Goal: Communication & Community: Answer question/provide support

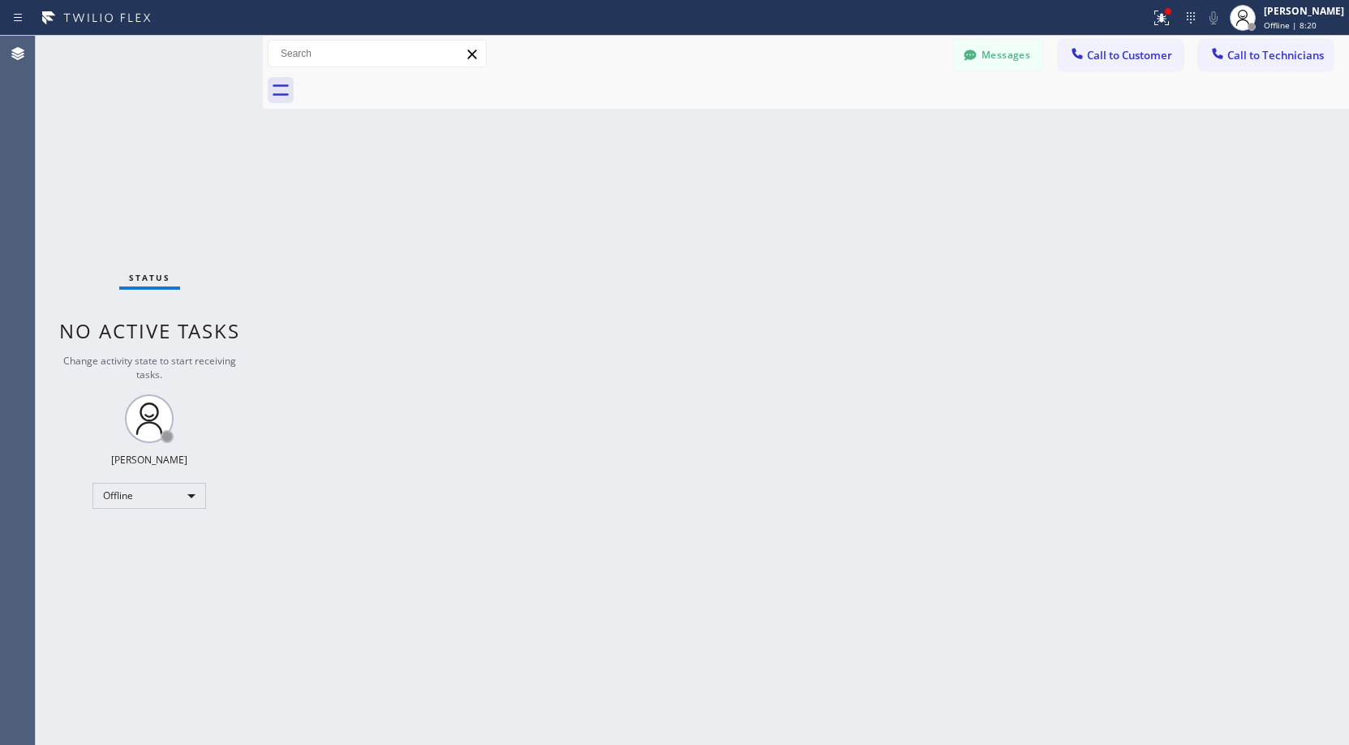
click at [871, 322] on div "Back to Dashboard Change Sender ID Customers Technicians 3KXN51 SEARCH RESULTS:…" at bounding box center [806, 390] width 1086 height 709
click at [151, 500] on div "Offline" at bounding box center [149, 496] width 114 height 26
click at [145, 552] on li "Unavailable" at bounding box center [148, 558] width 110 height 19
click at [144, 210] on div "Status No active tasks Change activity state to start receiving tasks. [PERSON_…" at bounding box center [149, 390] width 227 height 709
drag, startPoint x: 134, startPoint y: 59, endPoint x: 134, endPoint y: 427, distance: 367.4
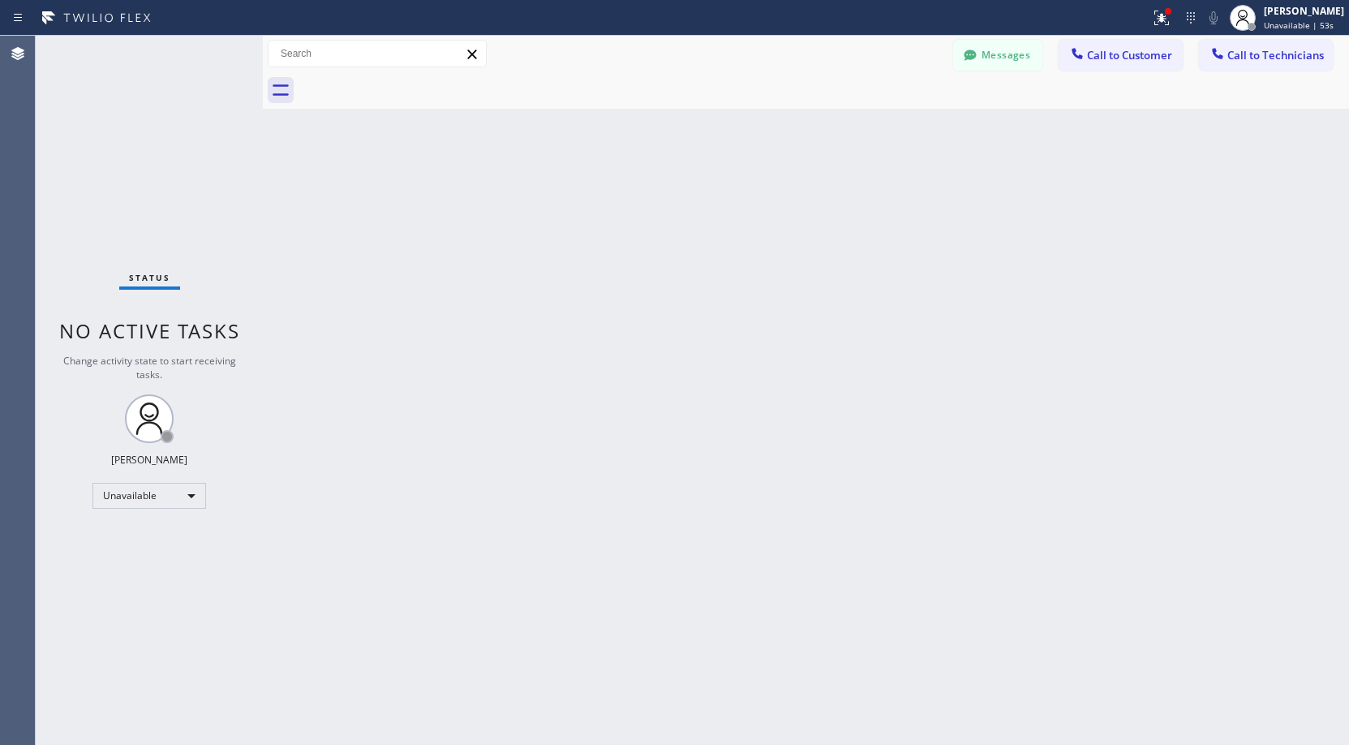
click at [134, 62] on div "Status No active tasks Change activity state to start receiving tasks. [PERSON_…" at bounding box center [149, 390] width 227 height 709
click at [135, 182] on div "Status No active tasks Change activity state to start receiving tasks. [PERSON_…" at bounding box center [149, 390] width 227 height 709
click at [139, 117] on div "Status No active tasks Change activity state to start receiving tasks. [PERSON_…" at bounding box center [149, 390] width 227 height 709
click at [105, 153] on div "Status No active tasks Change activity state to start receiving tasks. [PERSON_…" at bounding box center [149, 390] width 227 height 709
drag, startPoint x: 113, startPoint y: 100, endPoint x: 113, endPoint y: 114, distance: 14.6
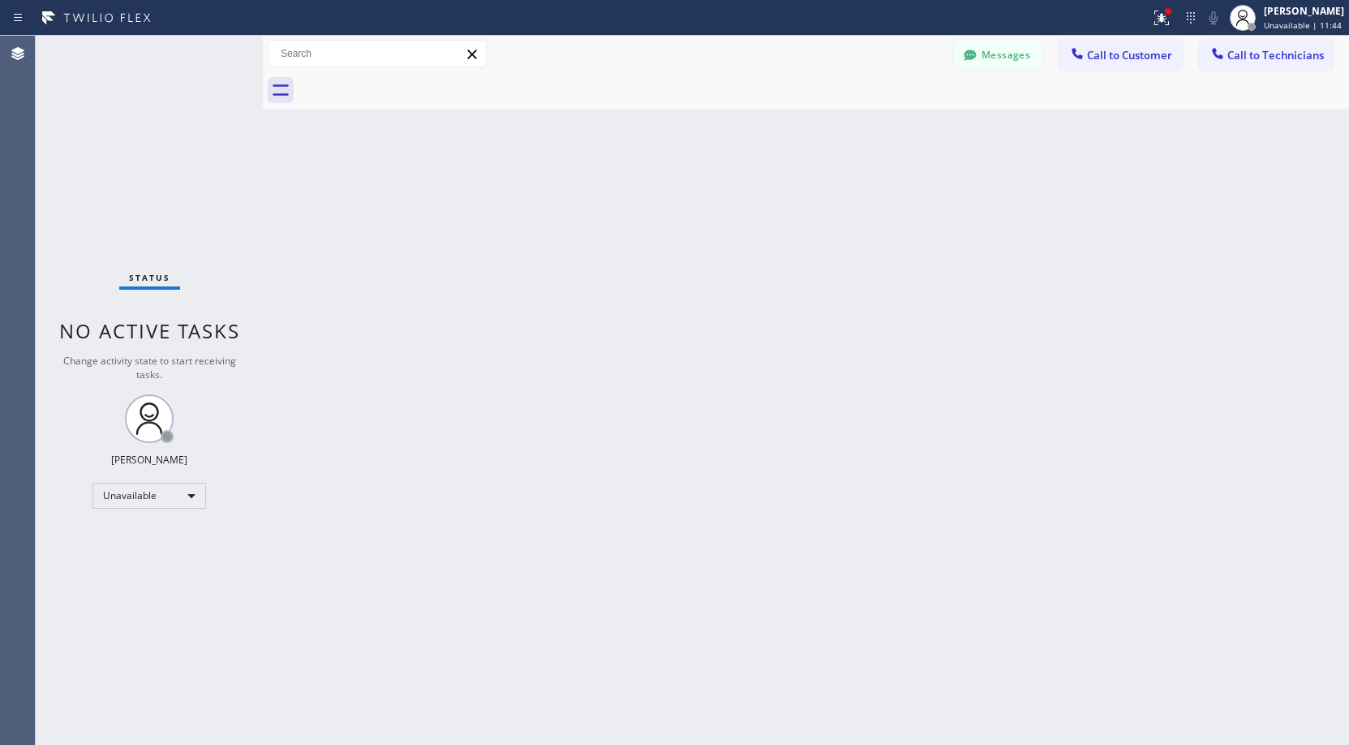
click at [113, 107] on div "Status No active tasks Change activity state to start receiving tasks. [PERSON_…" at bounding box center [149, 390] width 227 height 709
click at [99, 139] on div "Status No active tasks Change activity state to start receiving tasks. [PERSON_…" at bounding box center [149, 390] width 227 height 709
click at [136, 147] on div "Status No active tasks Change activity state to start receiving tasks. [PERSON_…" at bounding box center [149, 390] width 227 height 709
click at [1301, 62] on button "Call to Technicians" at bounding box center [1266, 55] width 134 height 31
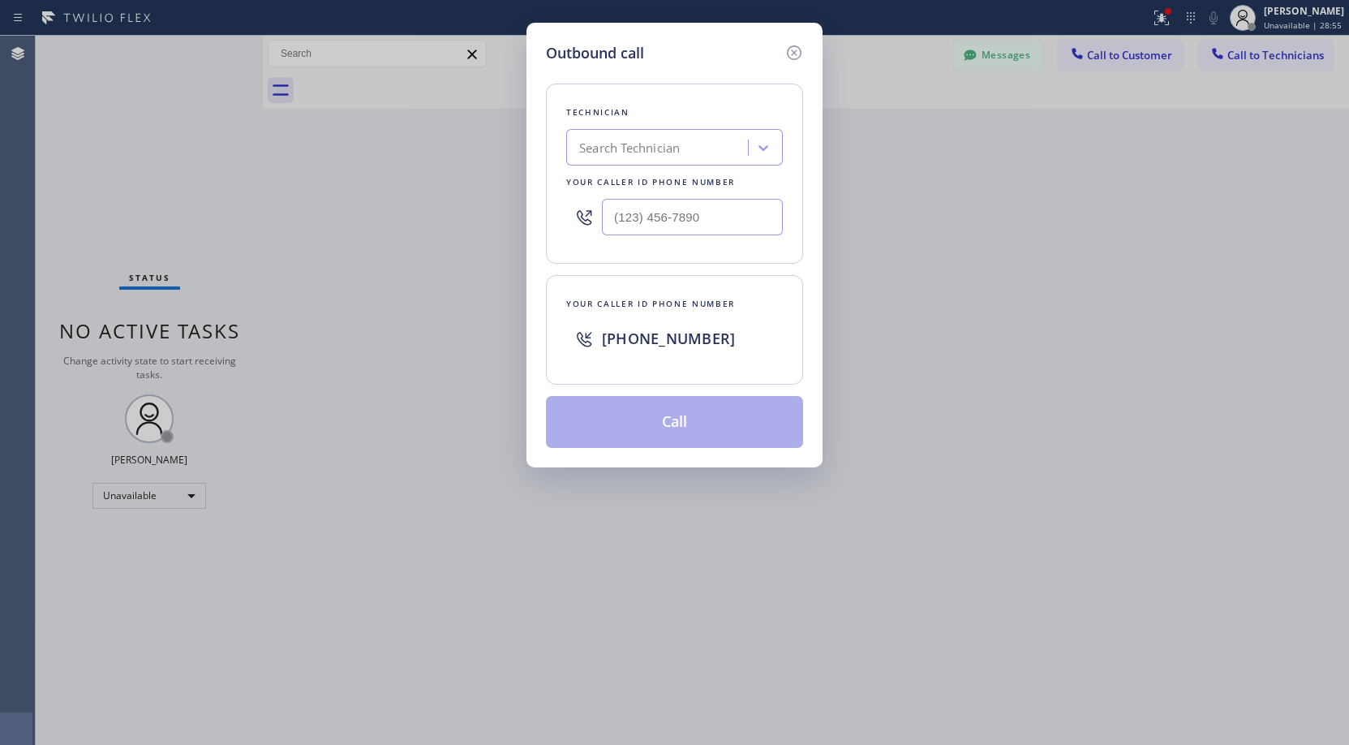
click at [673, 149] on div "Search Technician" at bounding box center [629, 148] width 101 height 19
type input "oc [PERSON_NAME]"
click at [636, 184] on div "[PERSON_NAME]" at bounding box center [674, 181] width 217 height 29
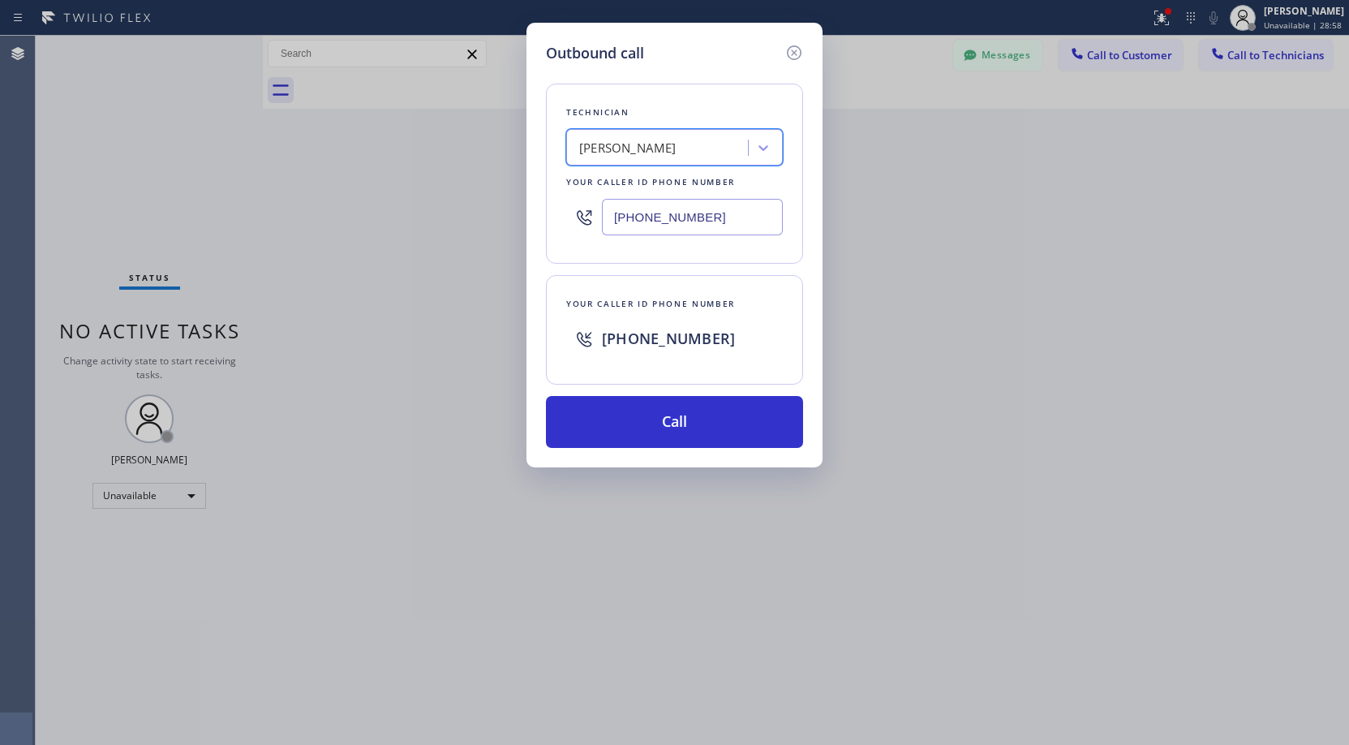
type input "[PHONE_NUMBER]"
click at [664, 431] on button "Call" at bounding box center [674, 422] width 257 height 52
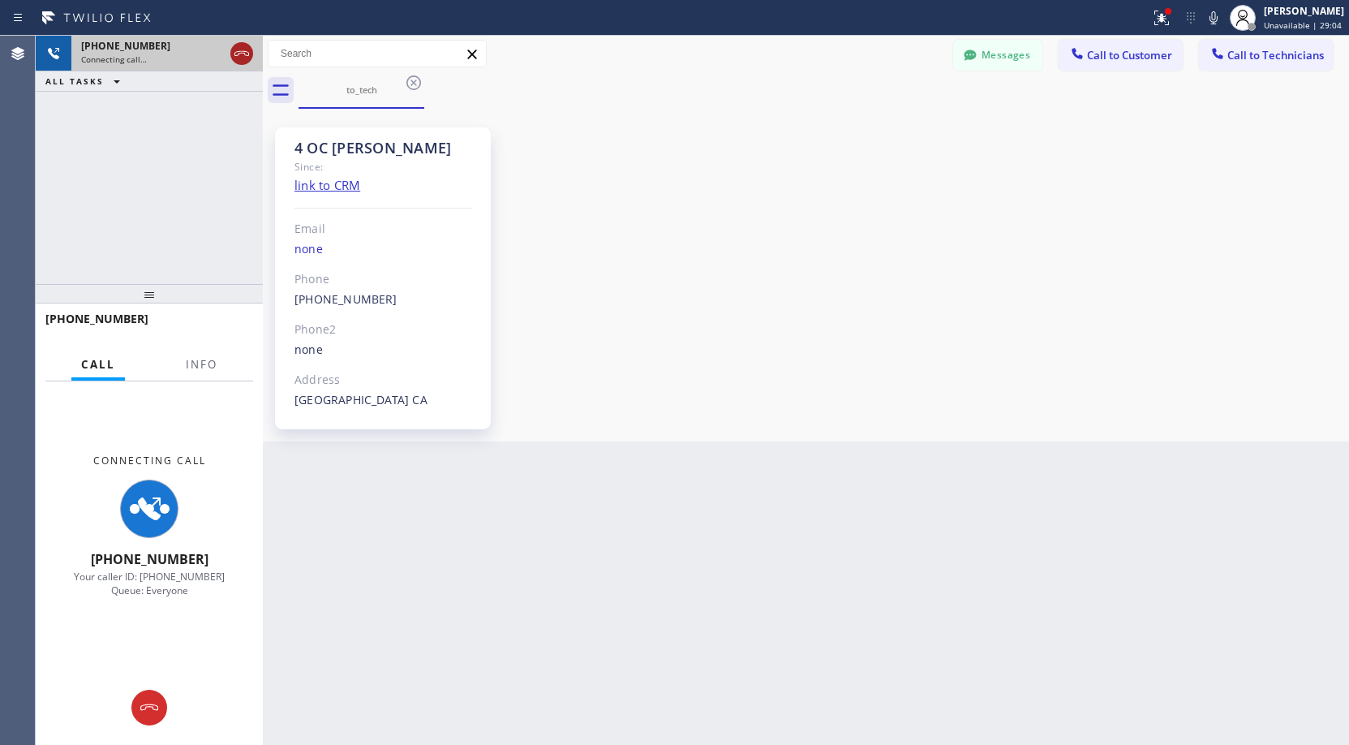
click at [243, 54] on icon at bounding box center [241, 53] width 19 height 19
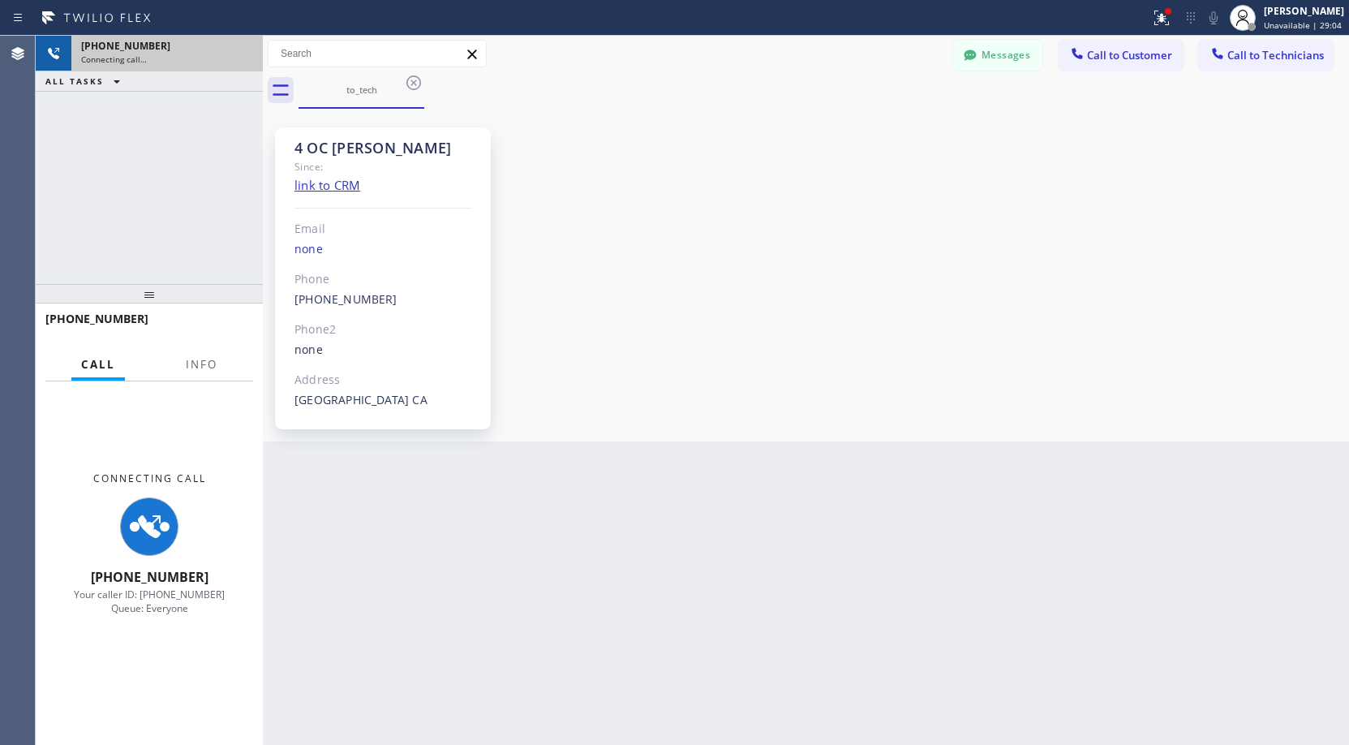
click at [243, 54] on div "Connecting call…" at bounding box center [167, 59] width 172 height 11
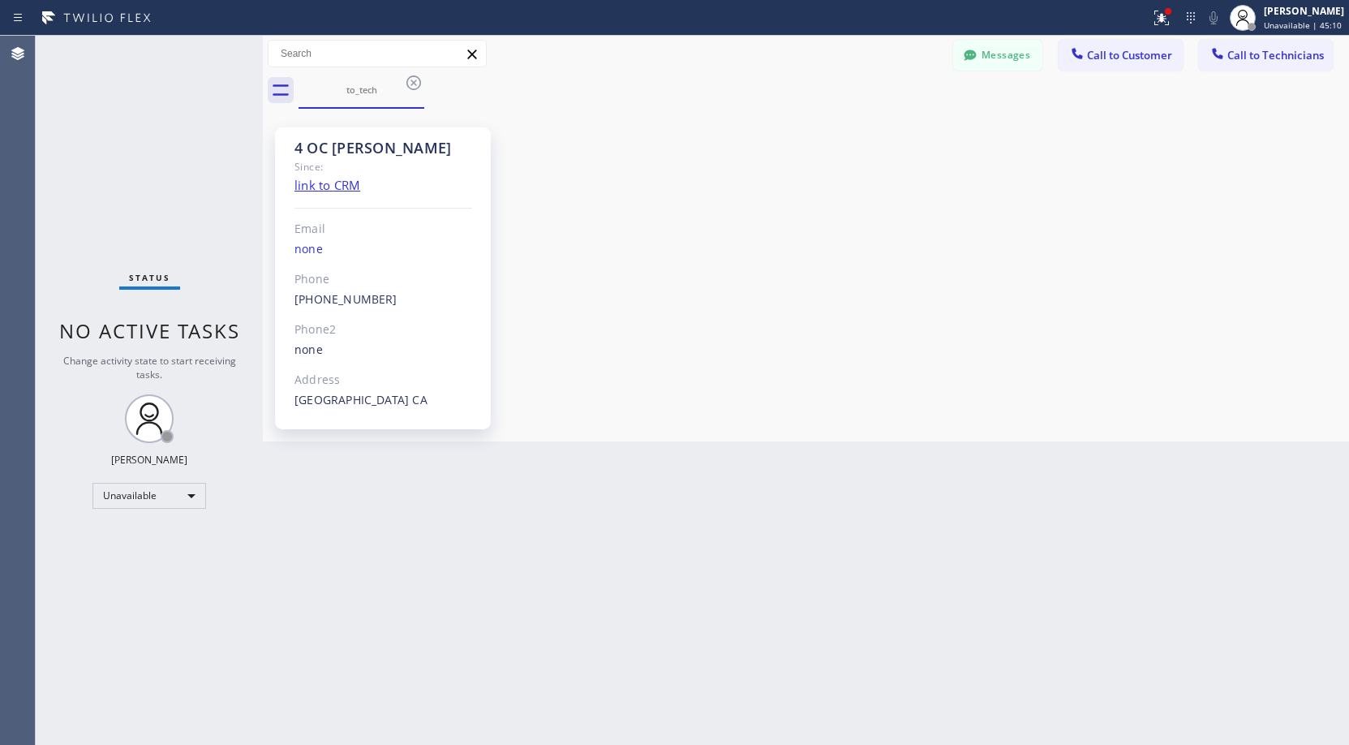
drag, startPoint x: 141, startPoint y: 135, endPoint x: 265, endPoint y: 144, distance: 124.4
click at [141, 136] on div "Status No active tasks Change activity state to start receiving tasks. [PERSON_…" at bounding box center [149, 390] width 227 height 709
click at [412, 80] on icon at bounding box center [413, 82] width 15 height 15
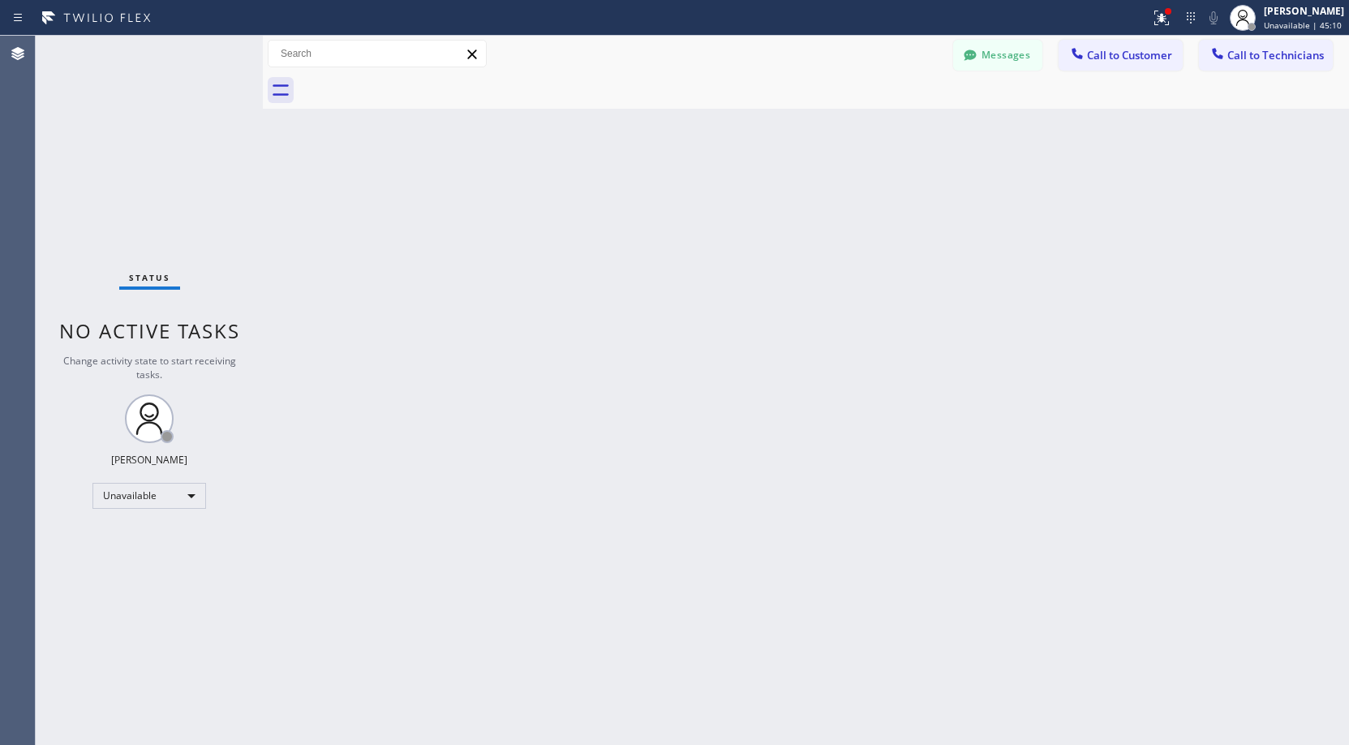
click at [116, 181] on div "Status No active tasks Change activity state to start receiving tasks. [PERSON_…" at bounding box center [149, 390] width 227 height 709
click at [462, 315] on div "Back to Dashboard Change Sender ID Customers Technicians 3KXN51 SEARCH RESULTS:…" at bounding box center [806, 390] width 1086 height 709
